Goal: Use online tool/utility: Utilize a website feature to perform a specific function

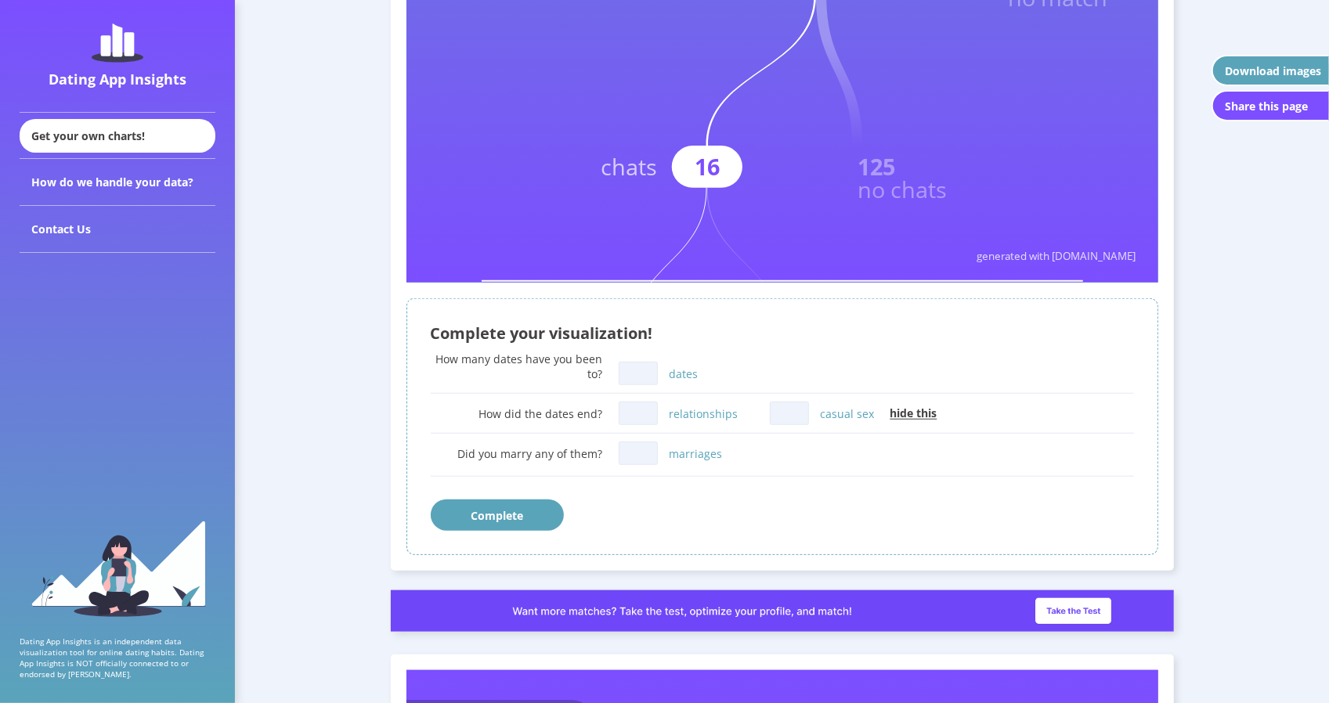
scroll to position [753, 0]
click at [649, 375] on input "dates" at bounding box center [638, 372] width 39 height 23
click at [640, 410] on input "relationships" at bounding box center [638, 412] width 39 height 23
type input "1"
click at [648, 374] on input "dates" at bounding box center [638, 372] width 39 height 23
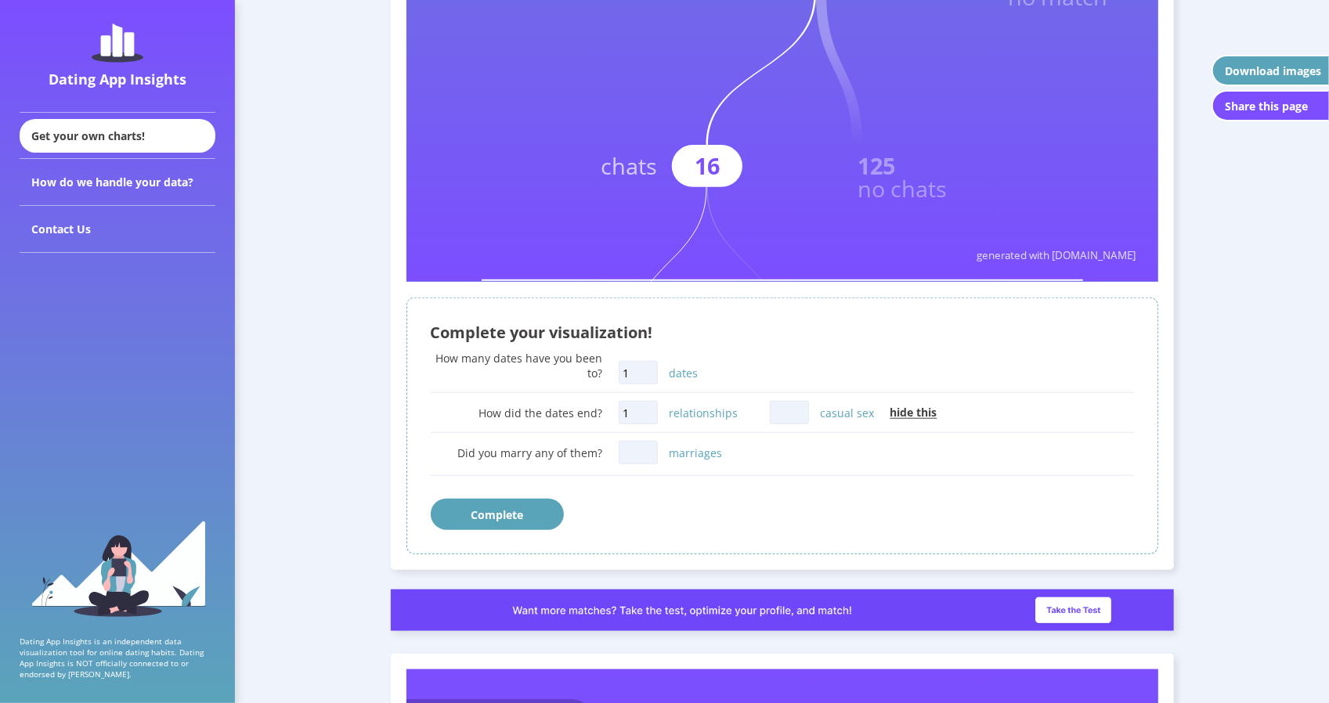
type input "1"
click at [784, 410] on input "casual sex" at bounding box center [789, 412] width 39 height 23
type input "2"
click at [511, 513] on button "Complete" at bounding box center [497, 514] width 133 height 31
click at [634, 449] on input "marriages" at bounding box center [638, 452] width 39 height 23
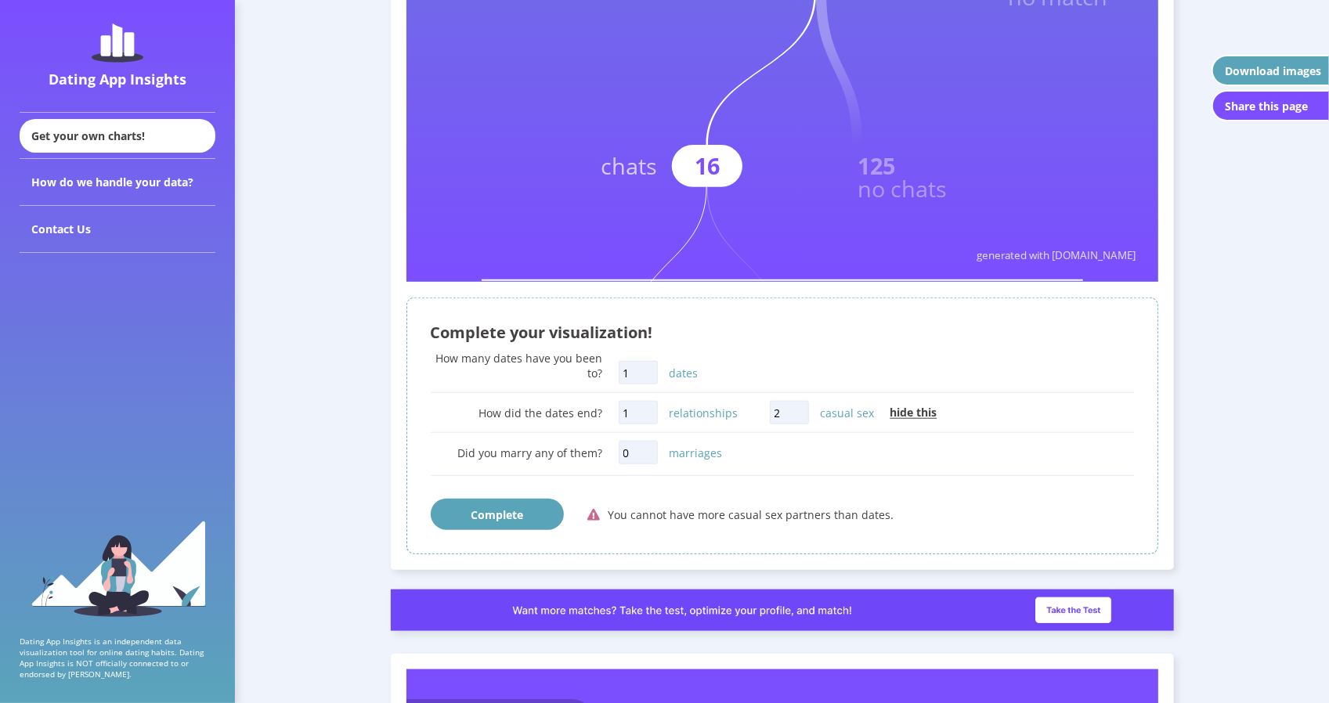
type input "0"
click at [526, 515] on button "Complete" at bounding box center [497, 514] width 133 height 31
click at [652, 374] on input "1" at bounding box center [638, 372] width 39 height 23
click at [913, 415] on span "hide this" at bounding box center [913, 413] width 47 height 15
click at [913, 415] on span "show this" at bounding box center [916, 413] width 52 height 15
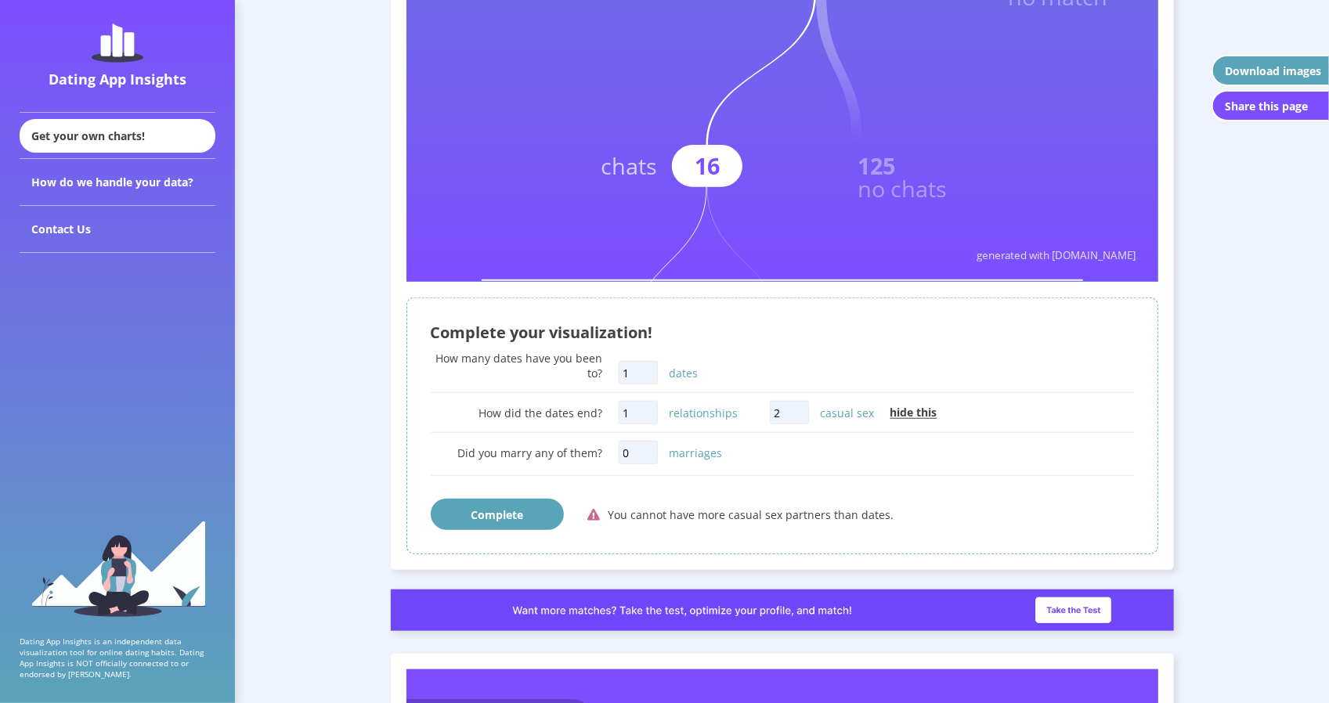
click at [650, 411] on input "1" at bounding box center [638, 412] width 39 height 23
click at [635, 370] on input "1" at bounding box center [638, 372] width 39 height 23
type input "3"
click at [522, 508] on button "Complete" at bounding box center [497, 514] width 133 height 31
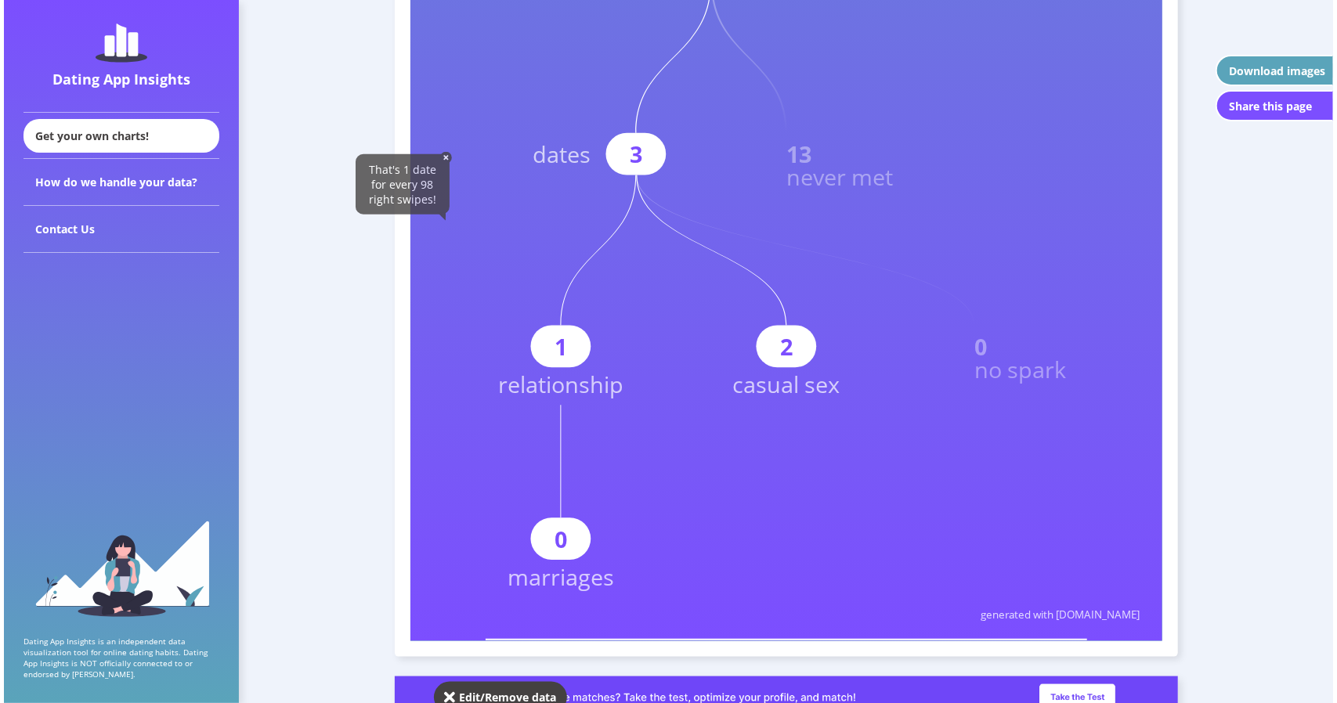
scroll to position [959, 0]
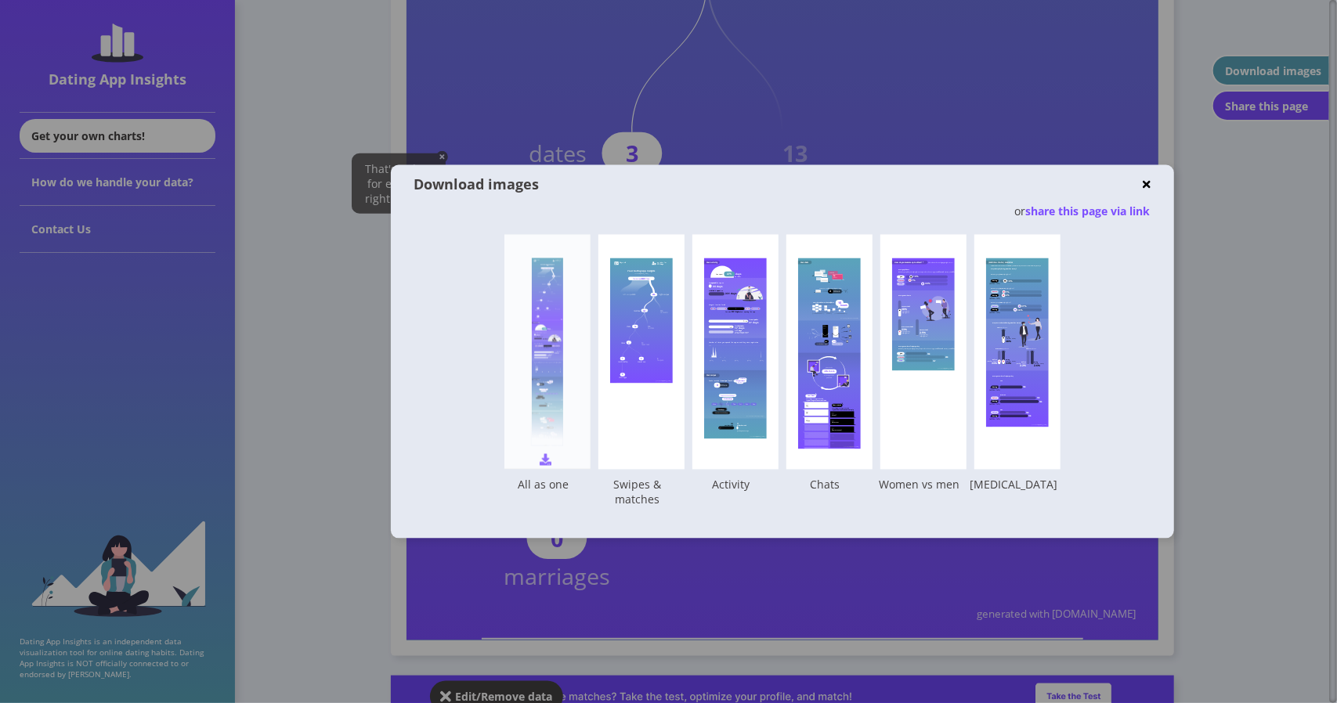
click at [540, 338] on div at bounding box center [547, 352] width 31 height 188
click at [550, 359] on div at bounding box center [547, 352] width 31 height 188
click at [643, 323] on rect at bounding box center [641, 320] width 63 height 125
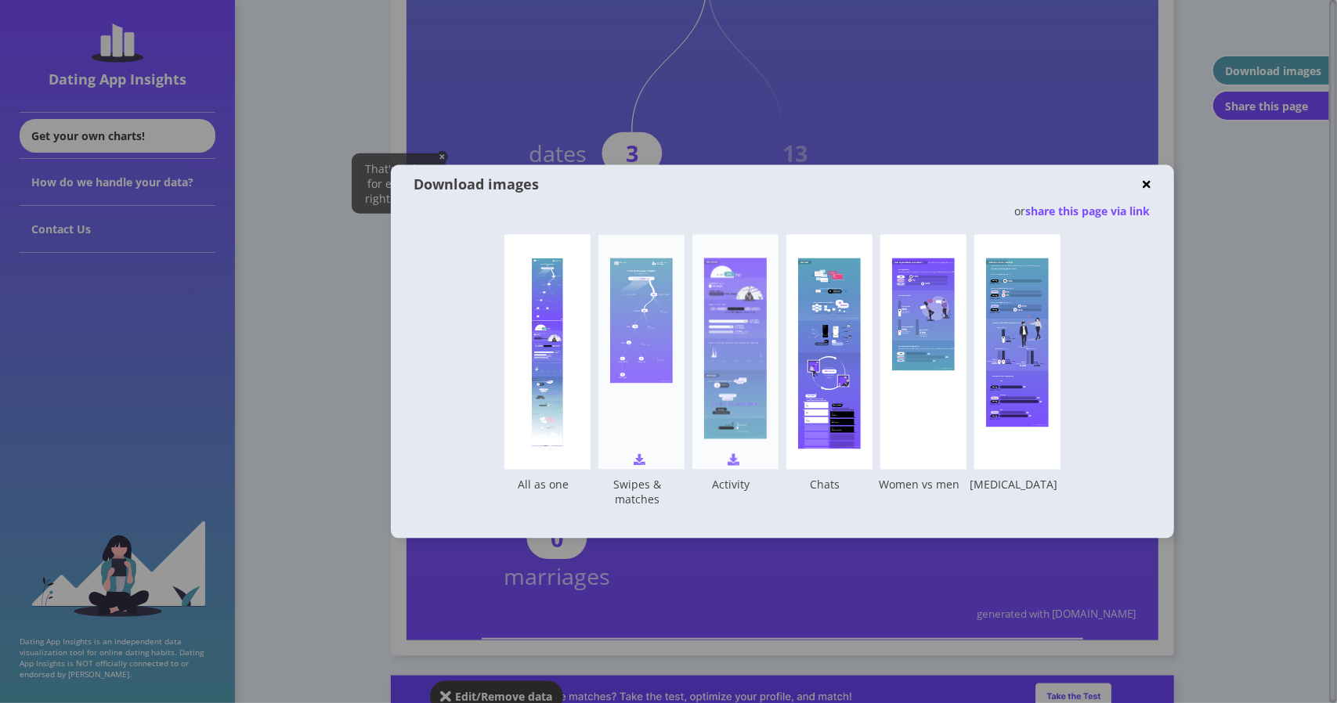
click at [746, 341] on rect at bounding box center [735, 348] width 63 height 181
click at [854, 355] on rect at bounding box center [829, 364] width 63 height 22
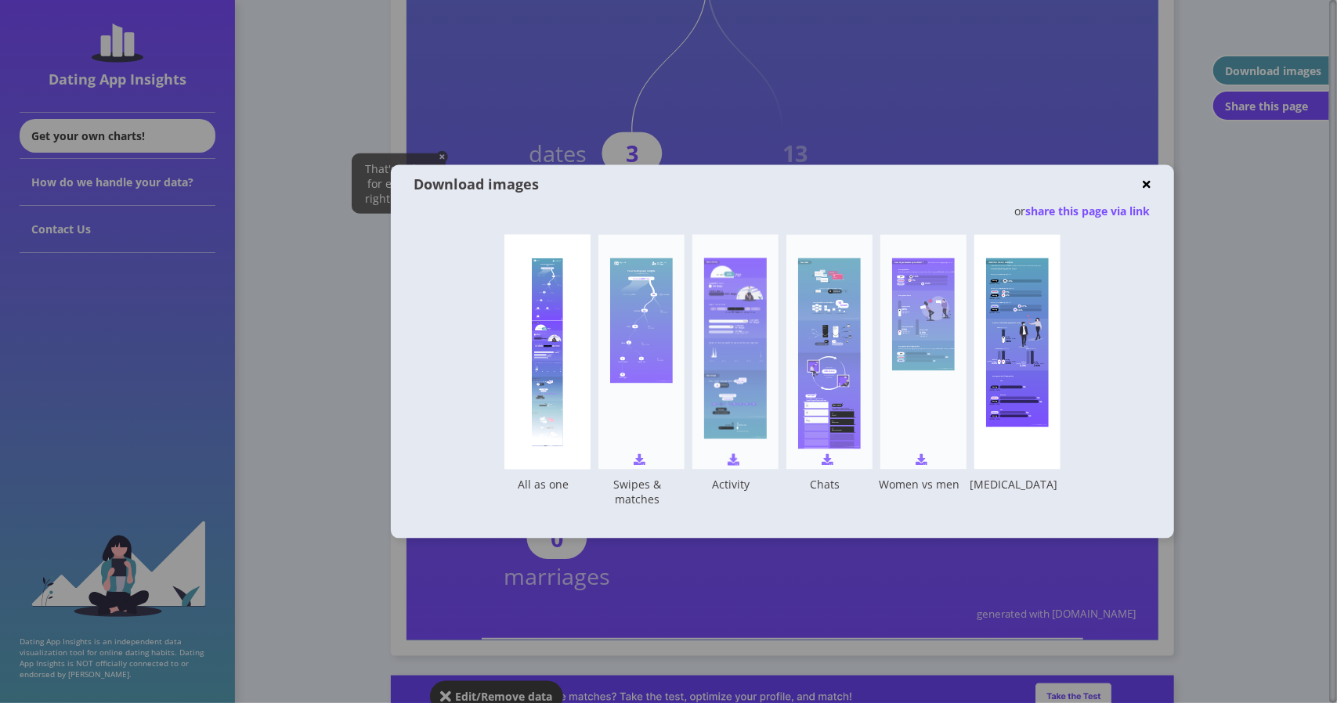
click at [934, 356] on rect at bounding box center [923, 314] width 63 height 113
click at [1028, 363] on rect at bounding box center [1028, 358] width 3 height 14
click at [946, 342] on rect at bounding box center [923, 314] width 63 height 113
